Goal: Information Seeking & Learning: Learn about a topic

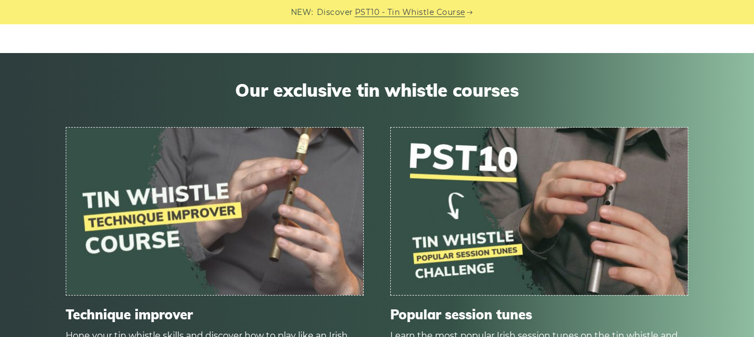
scroll to position [3563, 0]
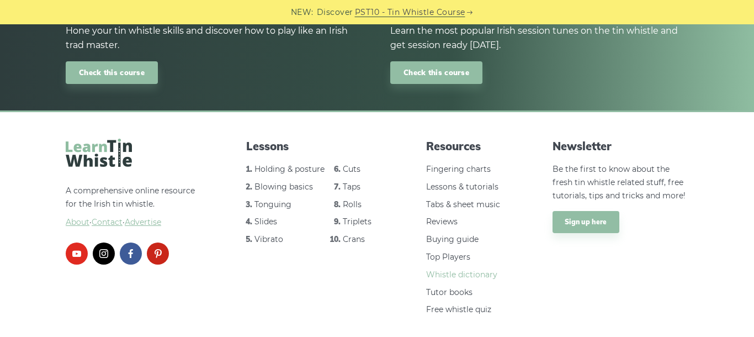
click at [443, 269] on link "Whistle dictionary" at bounding box center [461, 274] width 71 height 10
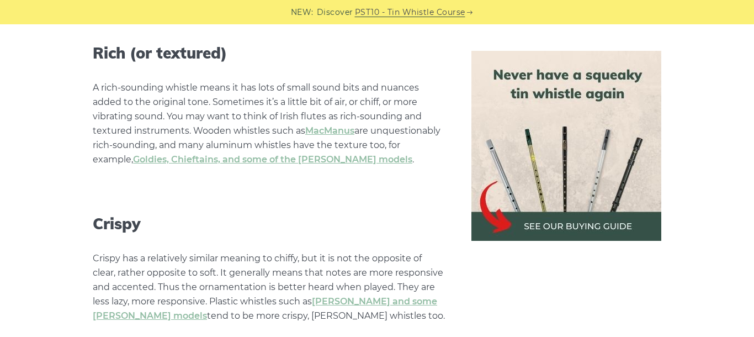
scroll to position [3122, 0]
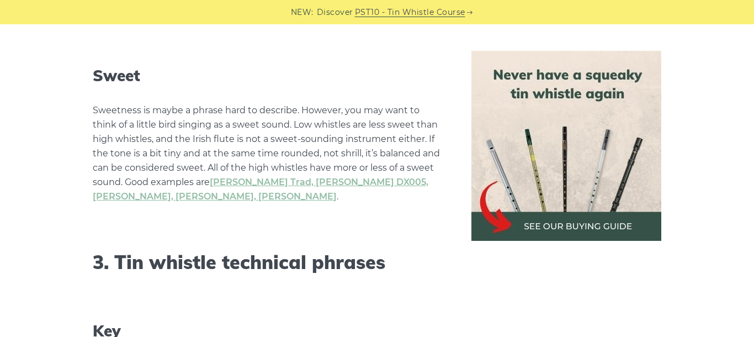
click at [536, 228] on img at bounding box center [566, 146] width 190 height 190
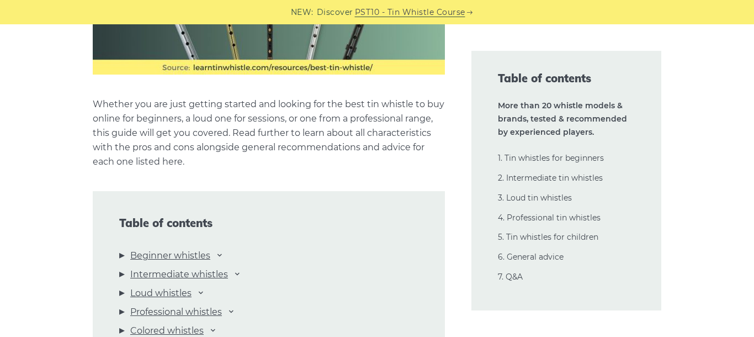
scroll to position [3275, 0]
